Goal: Information Seeking & Learning: Learn about a topic

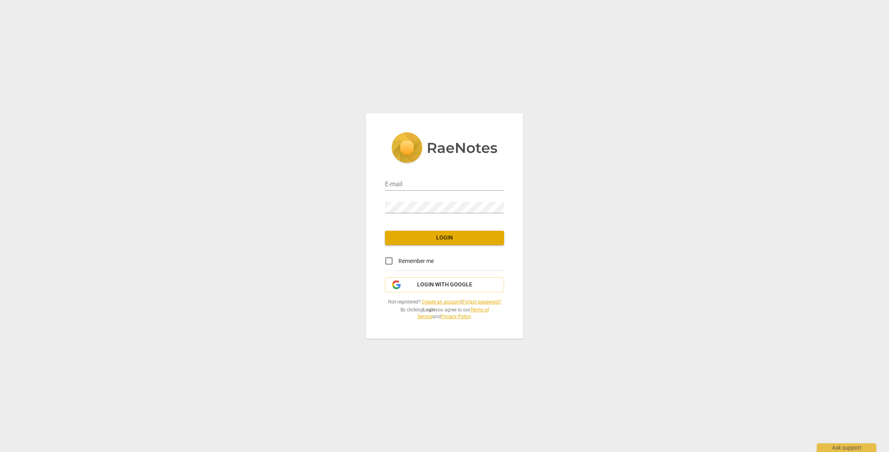
type input "[EMAIL_ADDRESS][DOMAIN_NAME]"
click at [442, 240] on span "Login" at bounding box center [444, 238] width 106 height 8
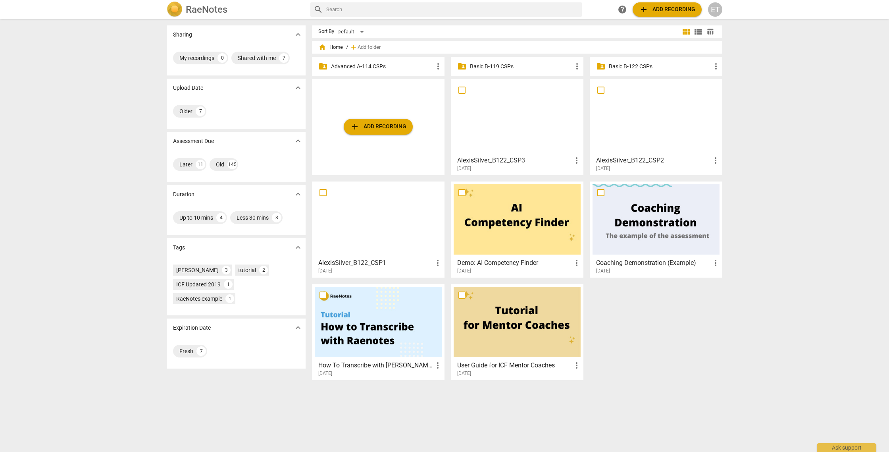
click at [358, 63] on p "Advanced A-114 CSPs" at bounding box center [382, 66] width 102 height 8
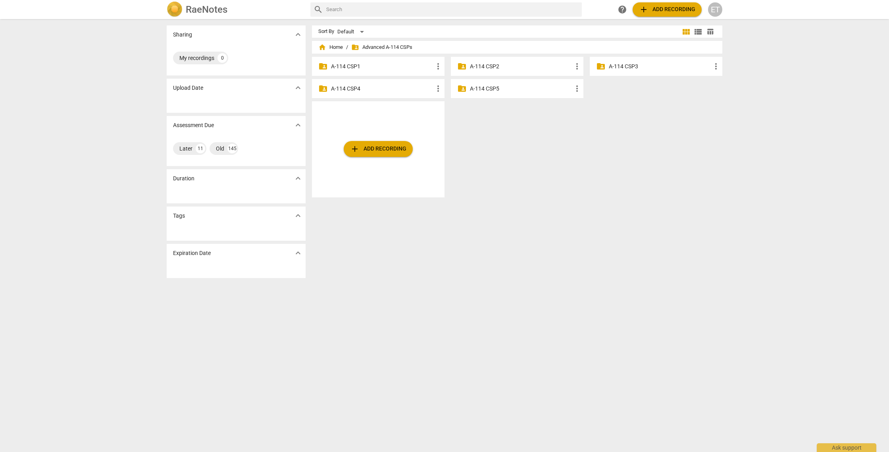
click at [625, 66] on p "A-114 CSP3" at bounding box center [660, 66] width 102 height 8
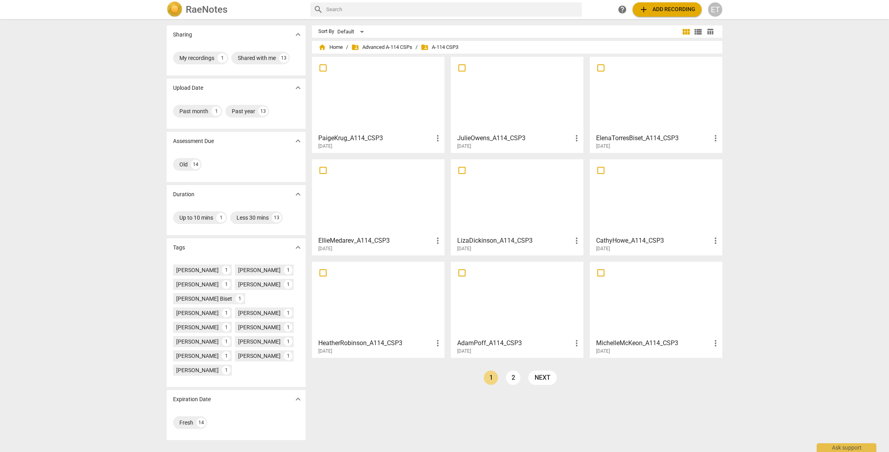
click at [651, 149] on div "[DATE]" at bounding box center [658, 146] width 124 height 7
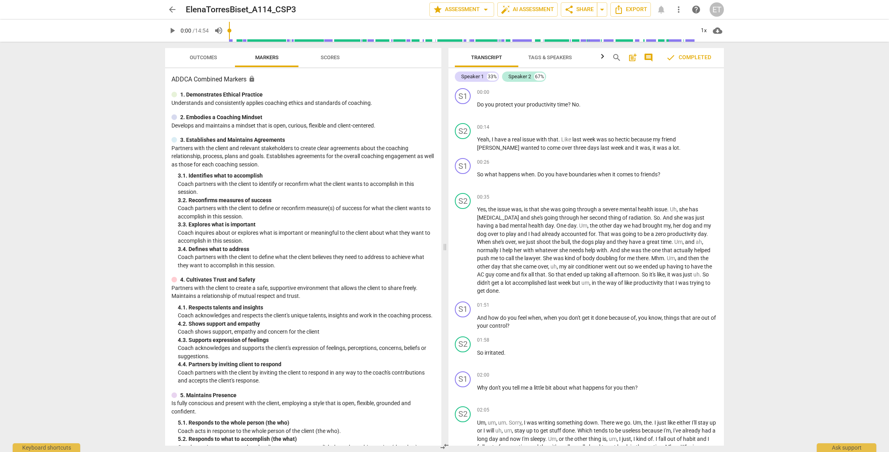
click at [207, 60] on span "Outcomes" at bounding box center [203, 57] width 27 height 6
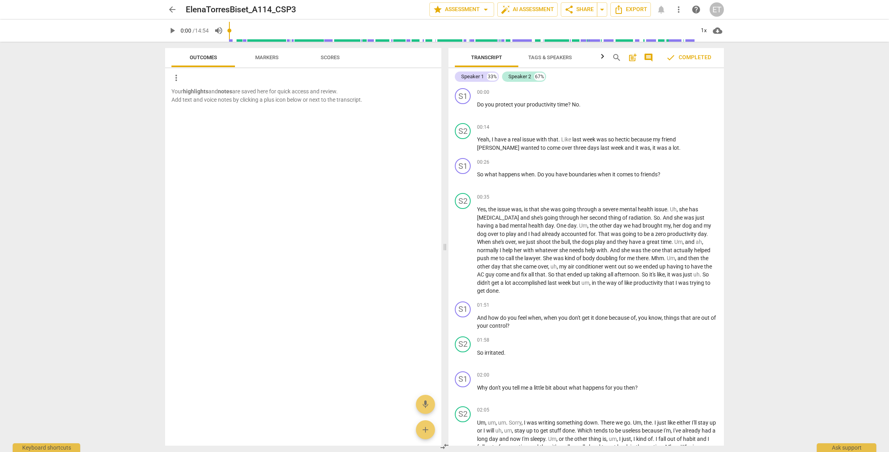
click at [329, 59] on span "Scores" at bounding box center [330, 57] width 19 height 6
